Goal: Register for event/course

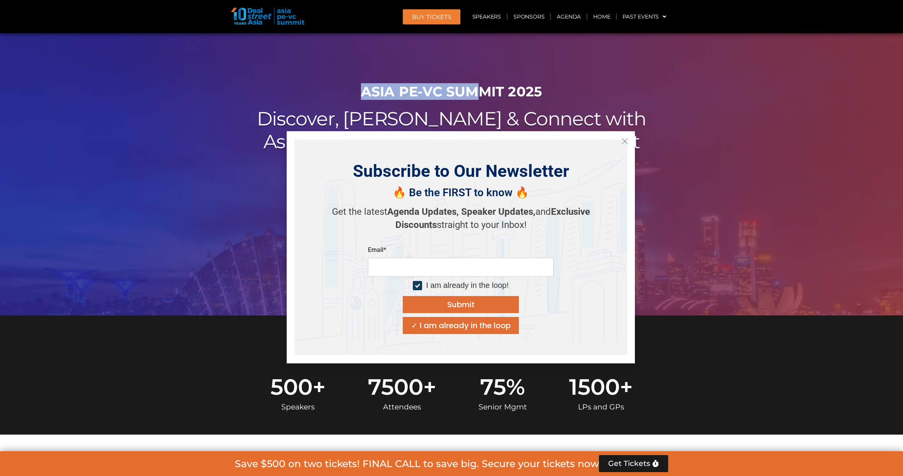
drag, startPoint x: 402, startPoint y: 88, endPoint x: 547, endPoint y: 93, distance: 145.2
click at [548, 93] on h1 "ASIA PE-VC Summit 2025" at bounding box center [451, 92] width 433 height 16
click at [542, 93] on h1 "ASIA PE-VC Summit 2025" at bounding box center [451, 92] width 433 height 16
click at [622, 139] on icon "Close" at bounding box center [625, 141] width 7 height 7
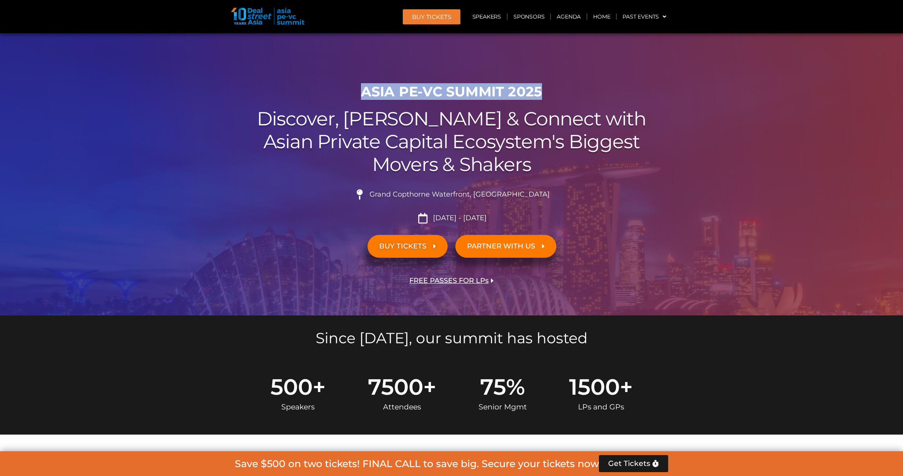
drag, startPoint x: 363, startPoint y: 94, endPoint x: 553, endPoint y: 97, distance: 190.0
click at [553, 97] on h1 "ASIA PE-VC Summit 2025" at bounding box center [451, 92] width 433 height 16
copy h1 "ASIA PE-VC Summit 2025"
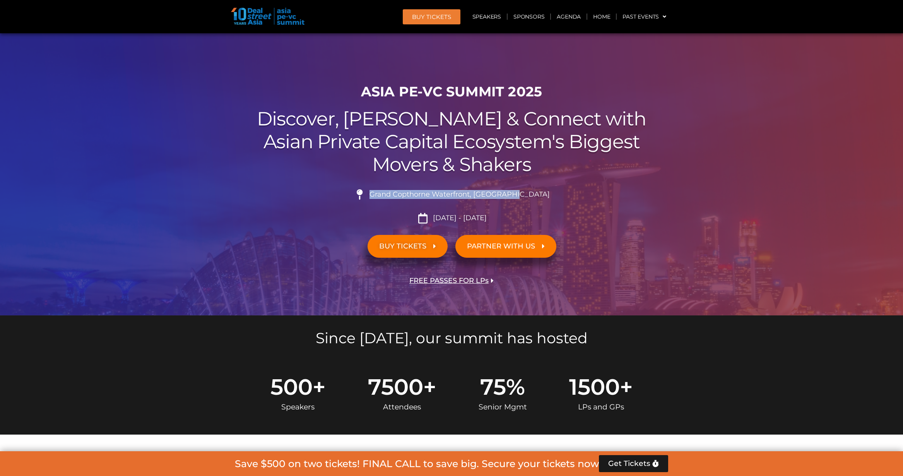
drag, startPoint x: 472, startPoint y: 193, endPoint x: 385, endPoint y: 194, distance: 87.1
click at [385, 194] on li "Grand Copthorne Waterfront, [GEOGRAPHIC_DATA]​" at bounding box center [451, 197] width 433 height 17
copy li "Grand Copthorne Waterfront, [GEOGRAPHIC_DATA]​"
